Goal: Task Accomplishment & Management: Use online tool/utility

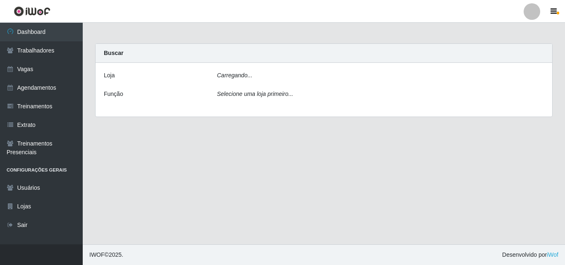
click at [256, 80] on div "Carregando..." at bounding box center [381, 77] width 340 height 12
click at [255, 96] on icon "Selecione uma loja primeiro..." at bounding box center [255, 96] width 76 height 7
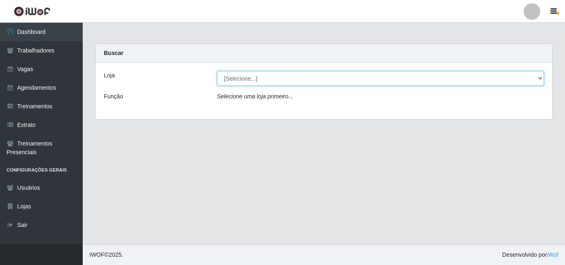
click at [246, 83] on select "[Selecione...] Chinatown Sushimi - [GEOGRAPHIC_DATA]" at bounding box center [380, 78] width 327 height 14
select select "357"
click at [217, 71] on select "[Selecione...] Chinatown Sushimi - [GEOGRAPHIC_DATA]" at bounding box center [380, 78] width 327 height 14
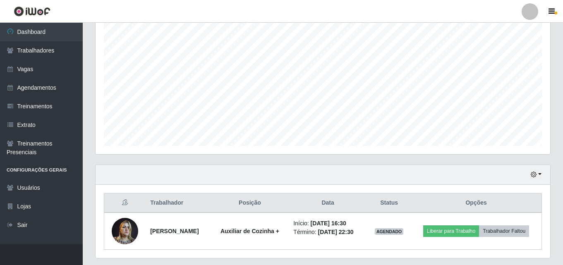
scroll to position [174, 0]
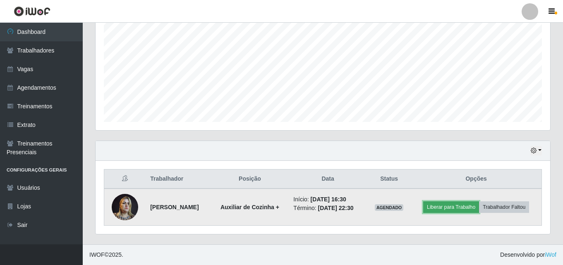
click at [459, 203] on button "Liberar para Trabalho" at bounding box center [451, 208] width 56 height 12
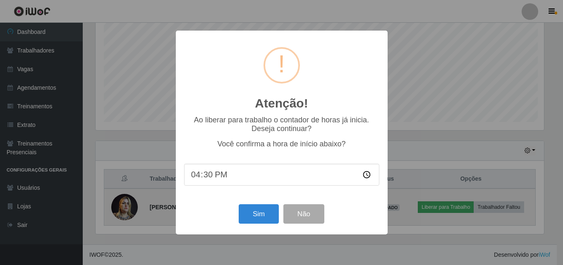
scroll to position [172, 451]
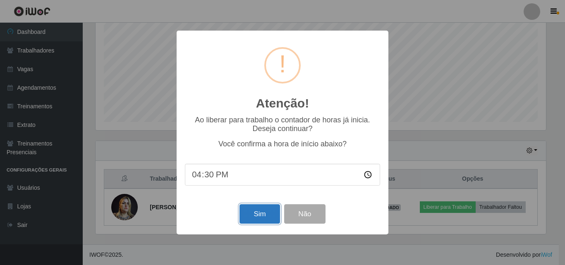
click at [268, 214] on button "Sim" at bounding box center [260, 213] width 40 height 19
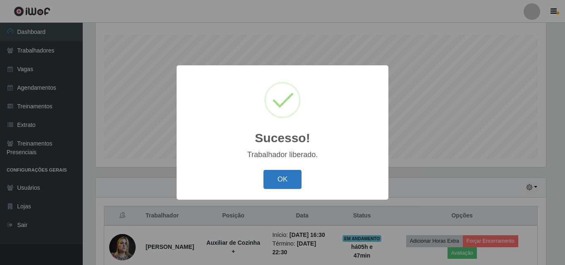
click at [280, 182] on button "OK" at bounding box center [283, 179] width 38 height 19
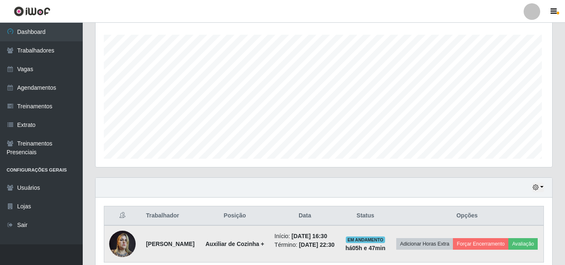
scroll to position [172, 455]
click at [499, 244] on button "Forçar Encerramento" at bounding box center [479, 244] width 55 height 12
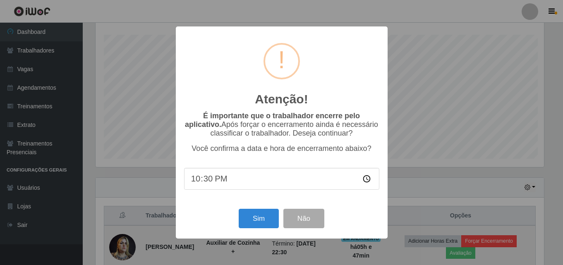
scroll to position [172, 451]
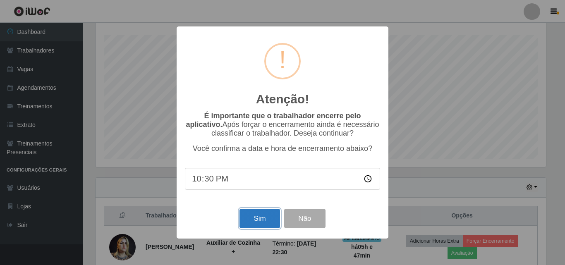
click at [265, 220] on button "Sim" at bounding box center [260, 218] width 40 height 19
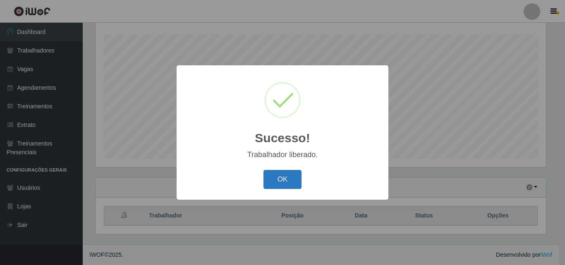
click at [283, 183] on button "OK" at bounding box center [283, 179] width 38 height 19
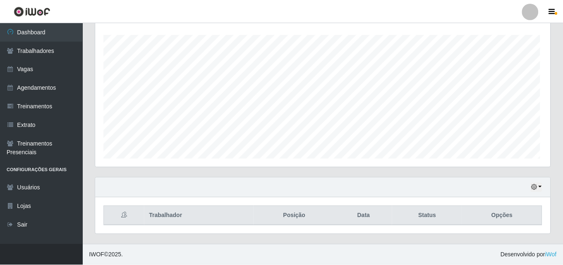
scroll to position [172, 455]
